Goal: Task Accomplishment & Management: Manage account settings

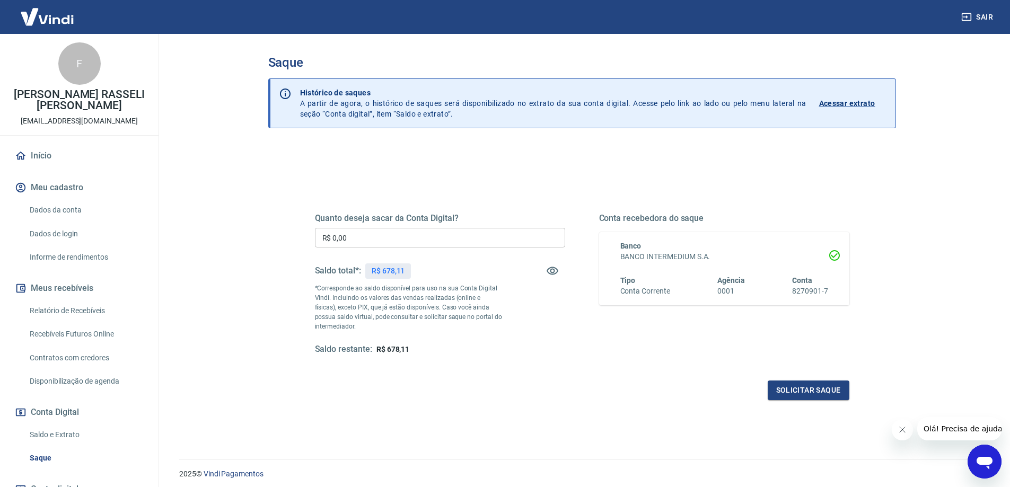
click at [379, 244] on input "R$ 0,00" at bounding box center [440, 238] width 250 height 20
click at [473, 248] on input "R$ 0,00" at bounding box center [440, 238] width 250 height 20
click at [369, 243] on input "R$ 89,91" at bounding box center [440, 238] width 250 height 20
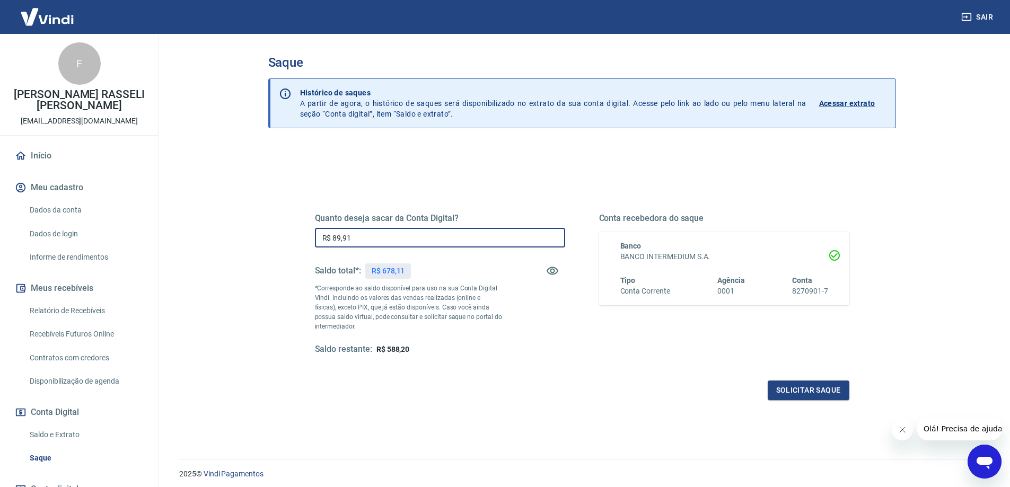
click at [369, 243] on input "R$ 89,91" at bounding box center [440, 238] width 250 height 20
type input "R$ 0,00"
